Goal: Transaction & Acquisition: Obtain resource

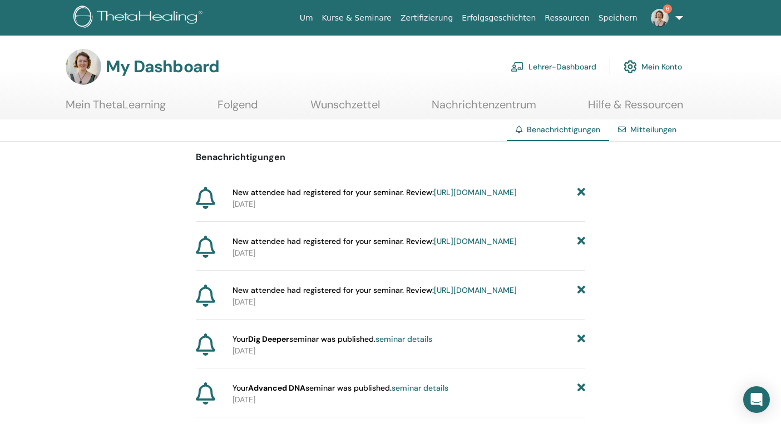
click at [558, 69] on link "Lehrer-Dashboard" at bounding box center [554, 67] width 86 height 24
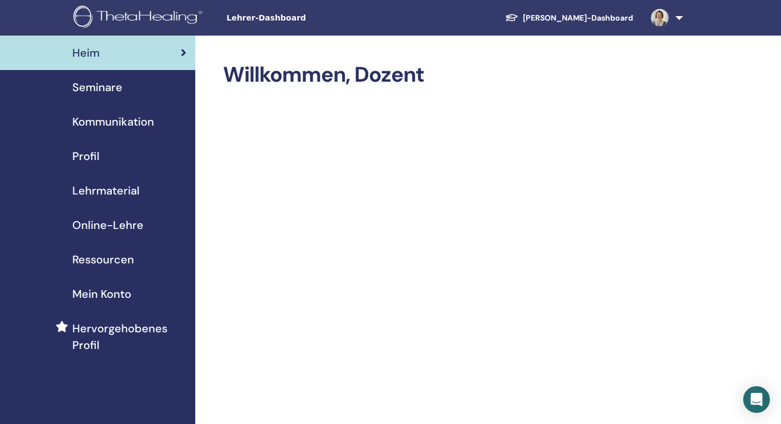
click at [121, 260] on span "Ressourcen" at bounding box center [103, 259] width 62 height 17
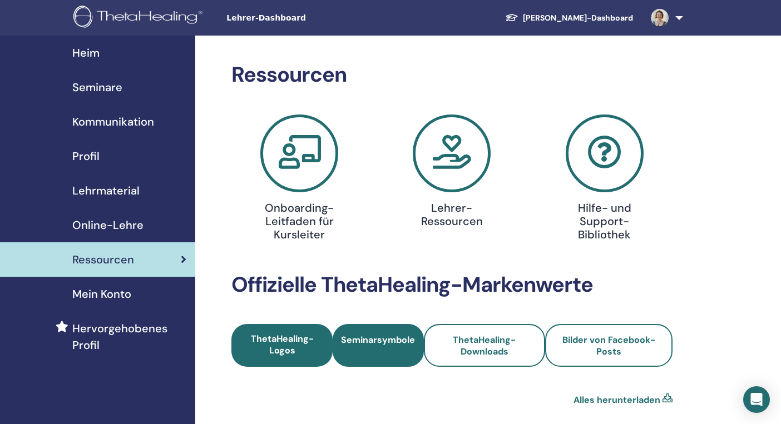
click at [372, 349] on span "Seminarsymbole" at bounding box center [378, 345] width 74 height 23
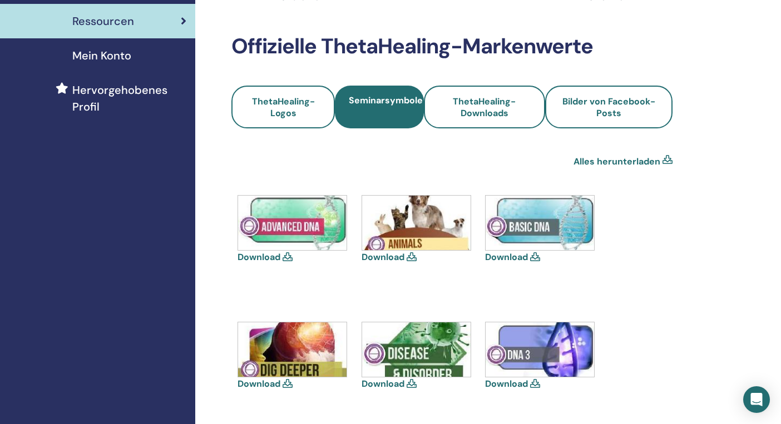
scroll to position [240, 0]
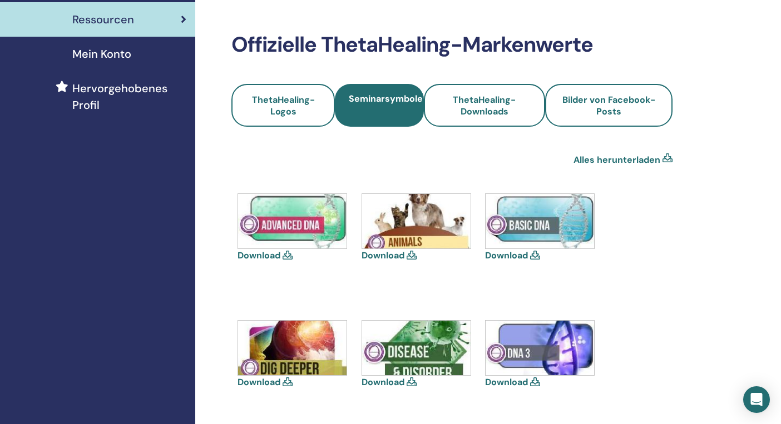
click at [521, 257] on link "Download" at bounding box center [506, 256] width 43 height 12
click at [270, 255] on link "Download" at bounding box center [259, 256] width 43 height 12
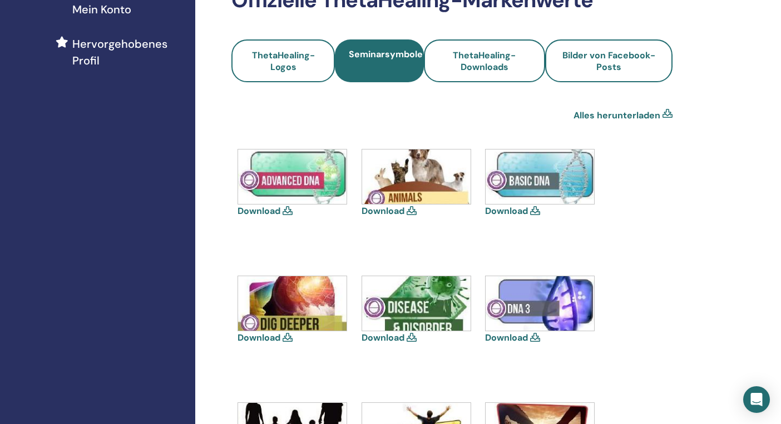
scroll to position [287, 0]
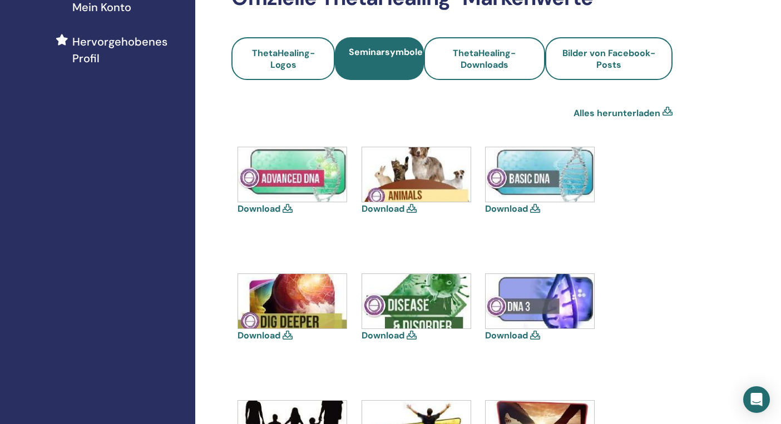
click at [263, 335] on link "Download" at bounding box center [259, 336] width 43 height 12
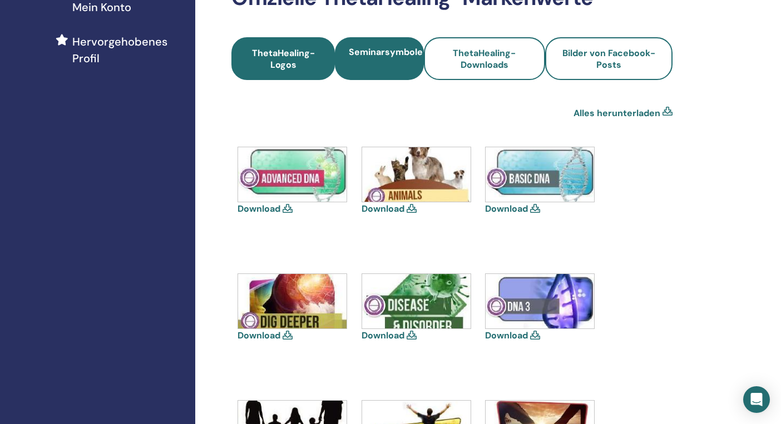
click at [284, 65] on span "ThetaHealing-Logos" at bounding box center [282, 58] width 73 height 23
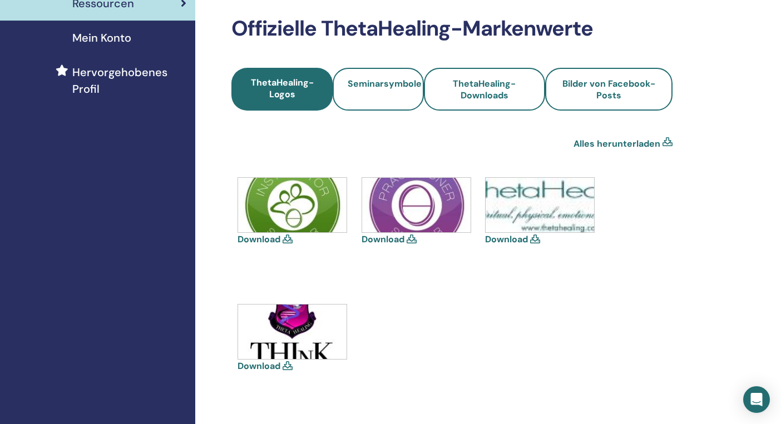
scroll to position [278, 0]
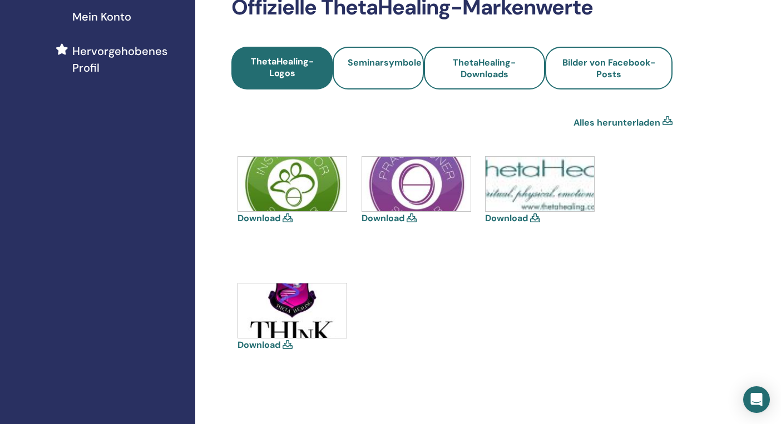
click at [257, 350] on link "Download" at bounding box center [259, 345] width 43 height 12
click at [472, 230] on div "Download" at bounding box center [417, 206] width 111 height 100
click at [542, 184] on img at bounding box center [540, 184] width 108 height 55
click at [508, 220] on link "Download" at bounding box center [506, 218] width 43 height 12
click at [378, 108] on div "Ressourcen Onboarding-Leitfaden für Kursleiter Lehrer-Ressourcen Hilfe- und Sup…" at bounding box center [451, 97] width 441 height 625
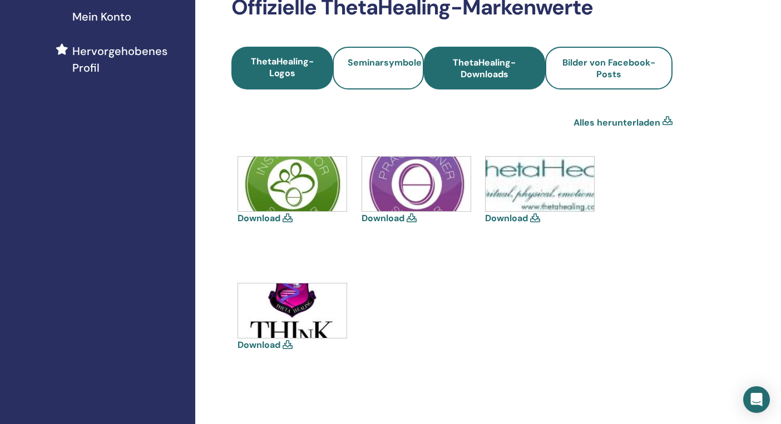
click at [466, 75] on span "ThetaHealing-Downloads" at bounding box center [484, 68] width 91 height 23
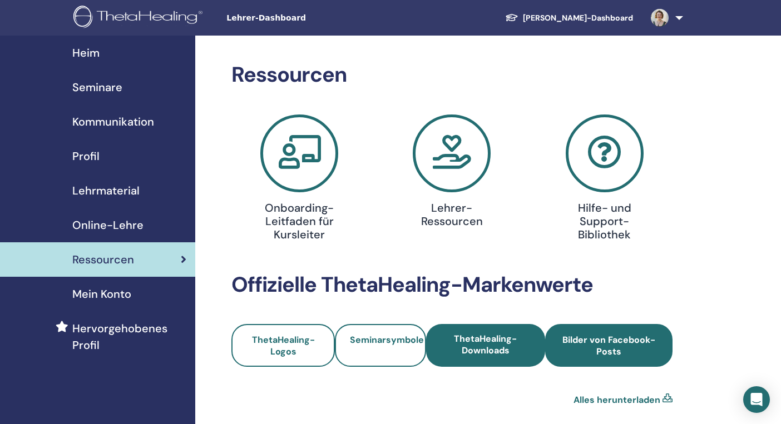
click at [615, 351] on span "Bilder von Facebook-Posts" at bounding box center [608, 345] width 97 height 23
